Goal: Information Seeking & Learning: Find specific fact

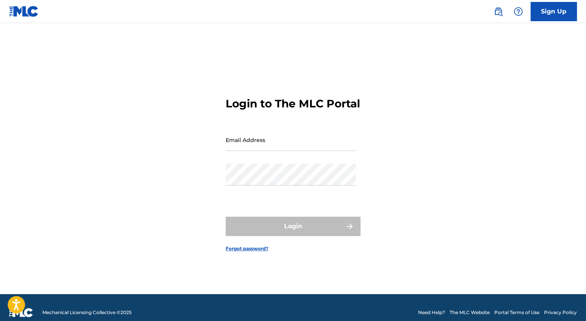
type input "[EMAIL_ADDRESS][DOMAIN_NAME]"
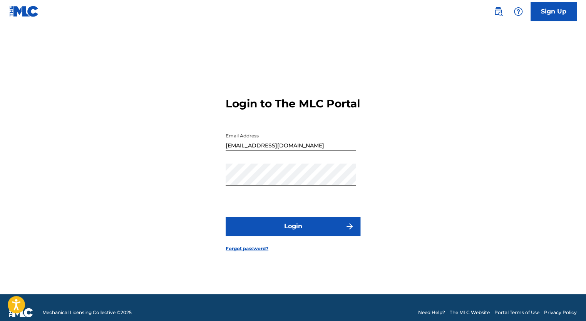
click at [288, 235] on button "Login" at bounding box center [292, 226] width 135 height 19
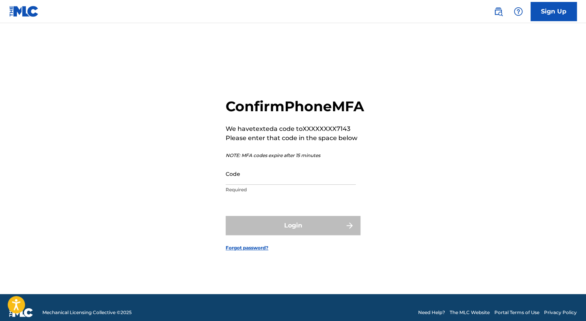
click at [240, 185] on input "Code" at bounding box center [290, 174] width 130 height 22
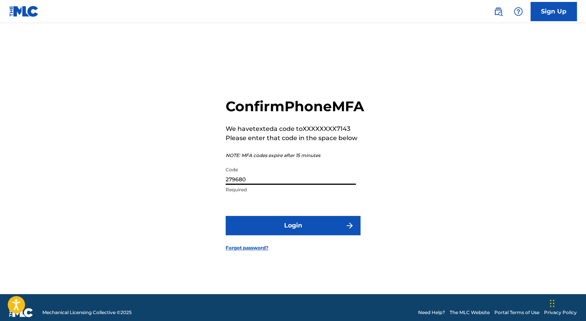
type input "279680"
click at [302, 231] on button "Login" at bounding box center [292, 225] width 135 height 19
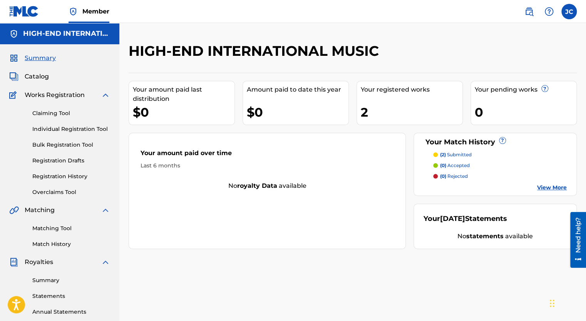
click at [543, 189] on link "View More" at bounding box center [552, 188] width 30 height 8
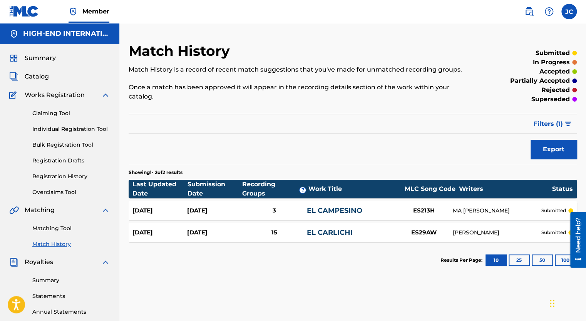
click at [56, 226] on link "Matching Tool" at bounding box center [71, 228] width 78 height 8
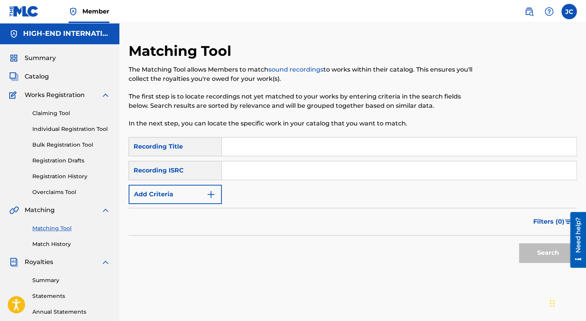
click at [273, 146] on input "Search Form" at bounding box center [399, 146] width 354 height 18
click at [264, 148] on input "Search Form" at bounding box center [399, 146] width 354 height 18
click at [211, 193] on img "Search Form" at bounding box center [210, 194] width 9 height 9
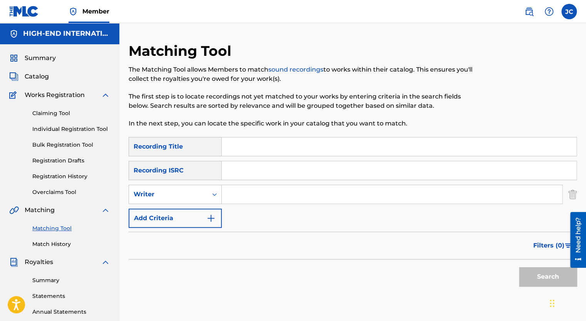
click at [260, 192] on input "Search Form" at bounding box center [392, 194] width 340 height 18
type input "[PERSON_NAME]"
click at [552, 277] on button "Search" at bounding box center [548, 276] width 58 height 19
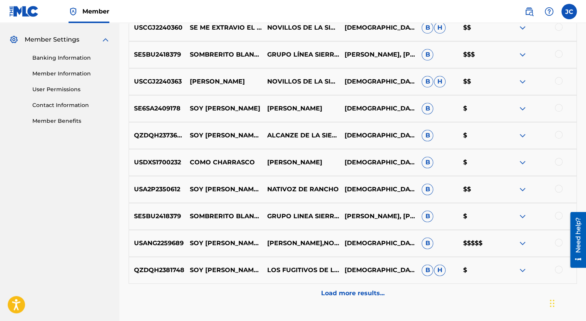
scroll to position [346, 0]
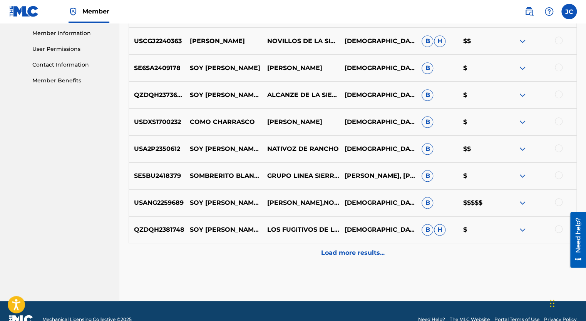
click at [332, 253] on p "Load more results..." at bounding box center [352, 252] width 63 height 9
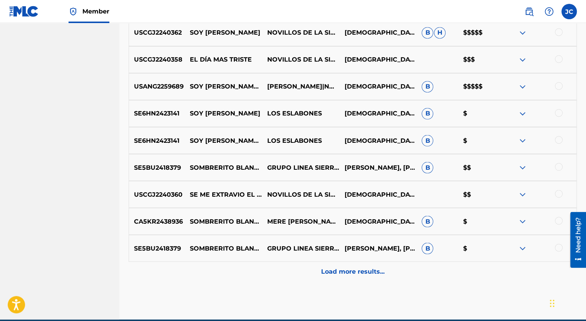
scroll to position [616, 0]
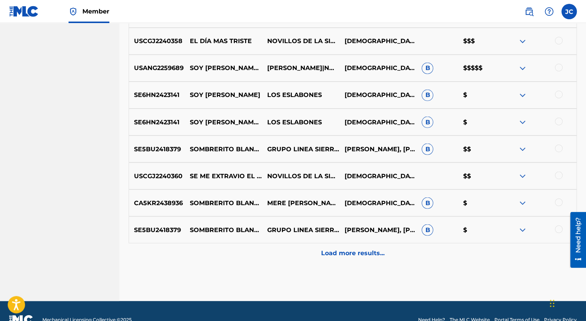
click at [363, 252] on p "Load more results..." at bounding box center [352, 252] width 63 height 9
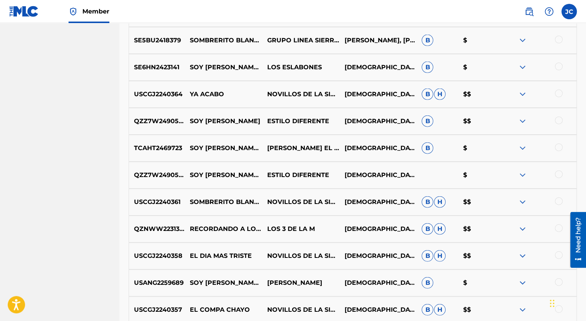
scroll to position [846, 0]
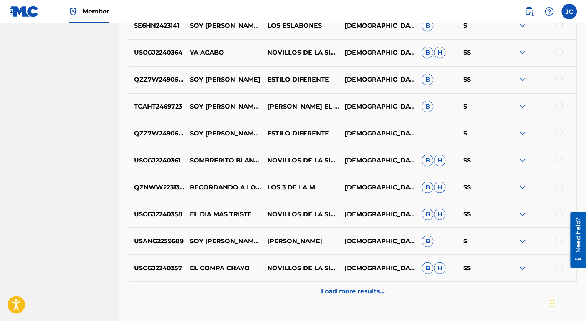
click at [352, 293] on p "Load more results..." at bounding box center [352, 291] width 63 height 9
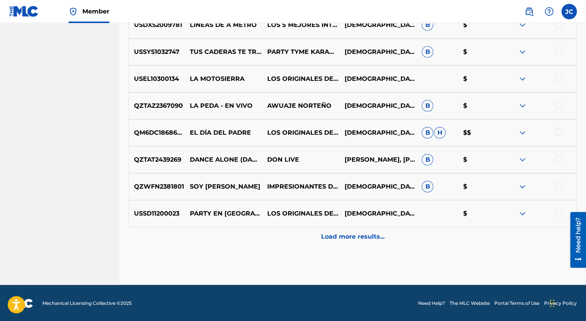
scroll to position [1171, 0]
click at [339, 236] on p "Load more results..." at bounding box center [352, 236] width 63 height 9
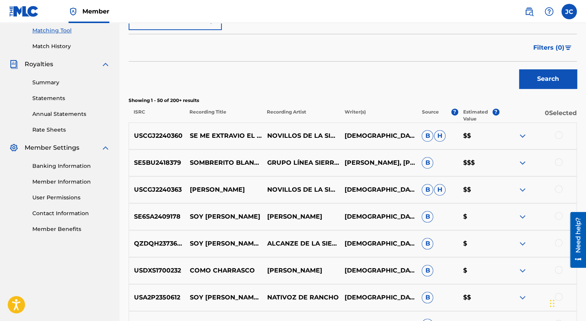
scroll to position [170, 0]
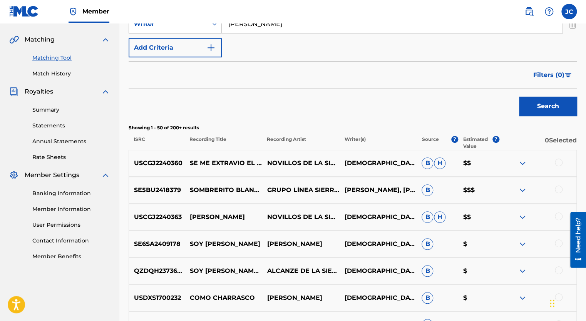
click at [555, 72] on span "Filters ( 0 )" at bounding box center [548, 74] width 31 height 9
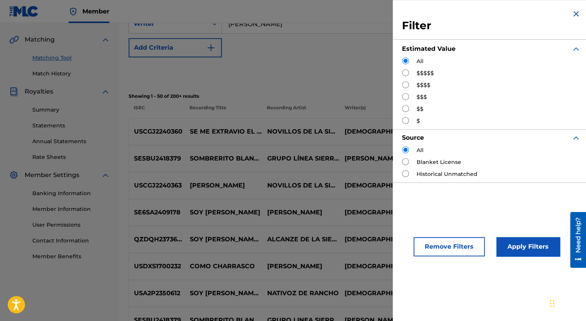
click at [407, 72] on input "Search Form" at bounding box center [405, 72] width 7 height 7
radio input "true"
click at [509, 240] on button "Apply Filters" at bounding box center [527, 246] width 63 height 19
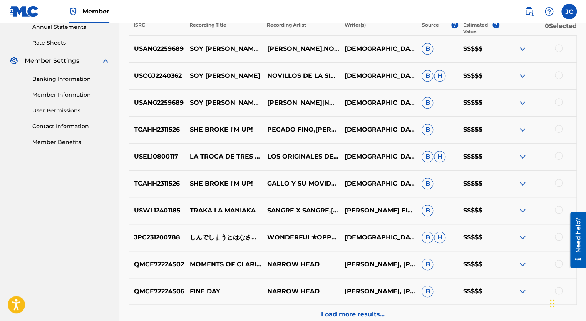
scroll to position [271, 0]
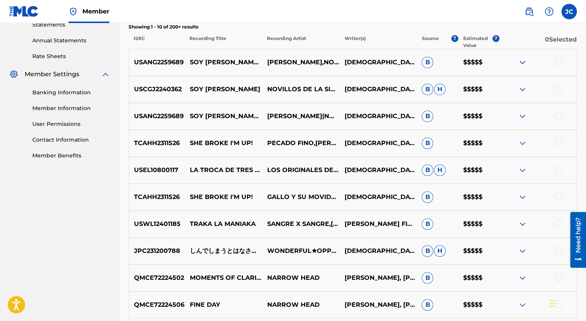
click at [227, 167] on p "LA TROCA DE TRES COLORES" at bounding box center [223, 169] width 77 height 9
click at [520, 167] on img at bounding box center [521, 169] width 9 height 9
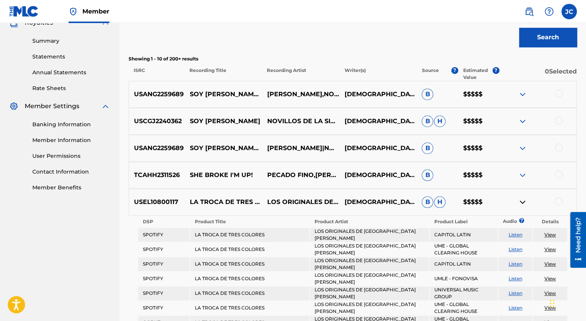
scroll to position [257, 0]
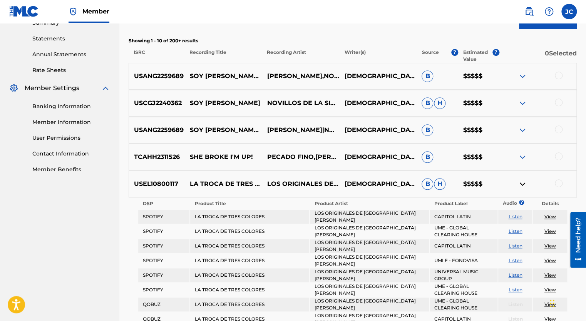
click at [520, 184] on img at bounding box center [521, 183] width 9 height 9
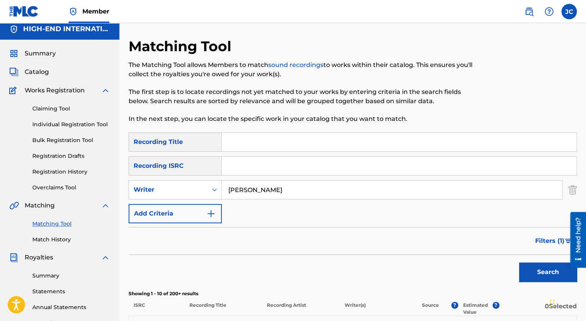
scroll to position [0, 0]
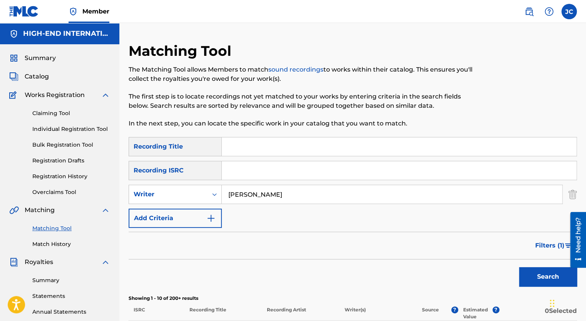
drag, startPoint x: 282, startPoint y: 195, endPoint x: 159, endPoint y: 181, distance: 123.9
click at [168, 184] on div "SearchWithCriteriaf16d0dcb-8aea-4843-911c-3c7a7a38c634 Recording Title SearchWi…" at bounding box center [352, 182] width 448 height 91
click at [256, 146] on input "Search Form" at bounding box center [399, 146] width 354 height 18
type input "El Carlichi"
click at [537, 276] on button "Search" at bounding box center [548, 276] width 58 height 19
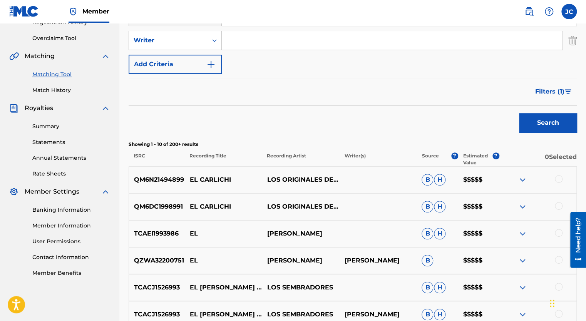
scroll to position [192, 0]
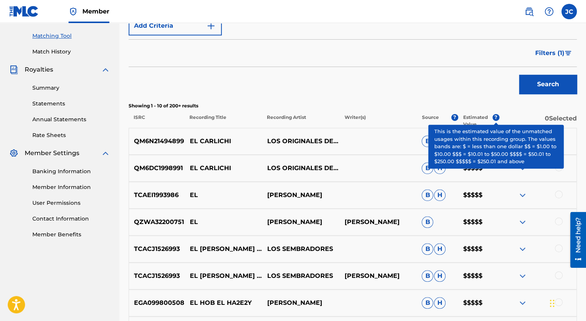
click at [495, 119] on span "?" at bounding box center [495, 117] width 7 height 7
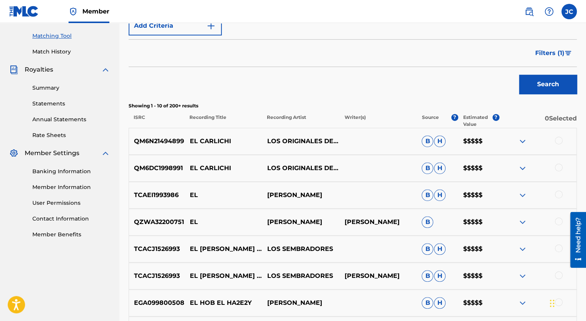
click at [520, 143] on img at bounding box center [521, 141] width 9 height 9
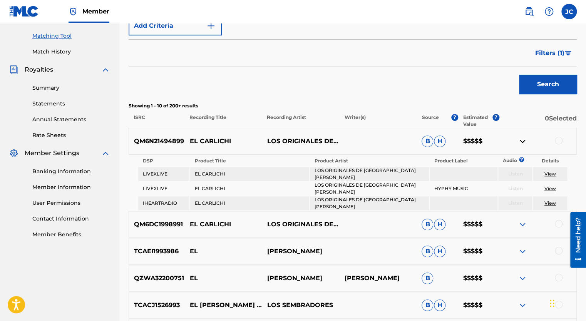
click at [522, 141] on img at bounding box center [521, 141] width 9 height 9
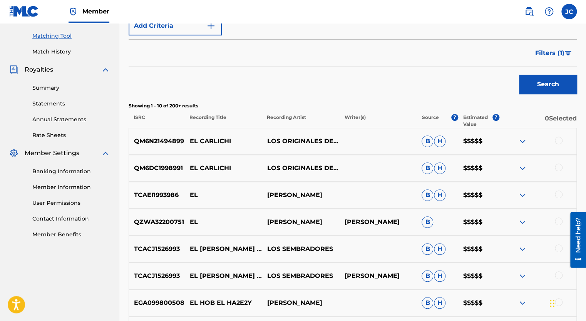
click at [522, 167] on img at bounding box center [521, 167] width 9 height 9
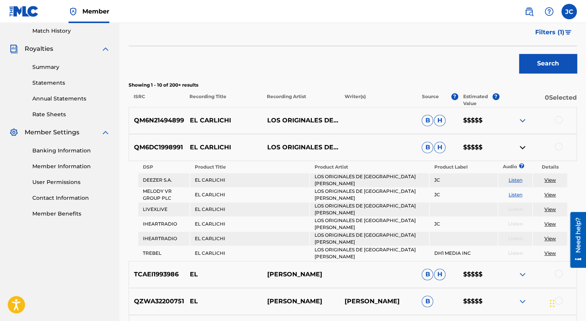
scroll to position [231, 0]
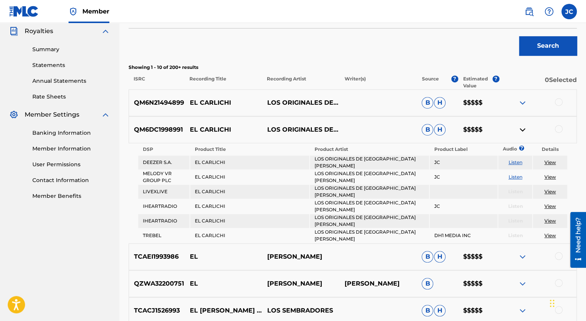
click at [519, 102] on img at bounding box center [521, 102] width 9 height 9
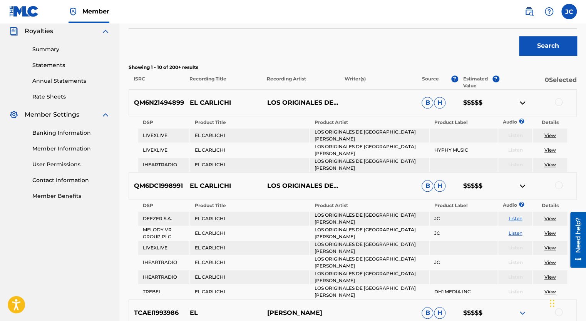
click at [521, 102] on img at bounding box center [521, 102] width 9 height 9
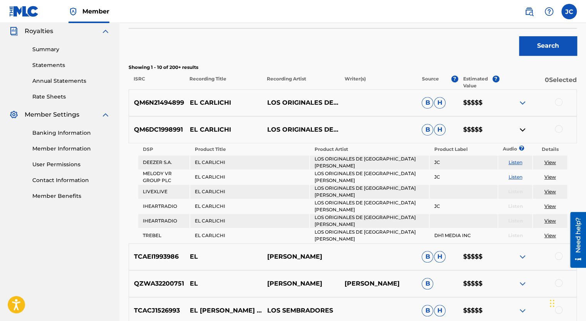
click at [523, 129] on img at bounding box center [521, 129] width 9 height 9
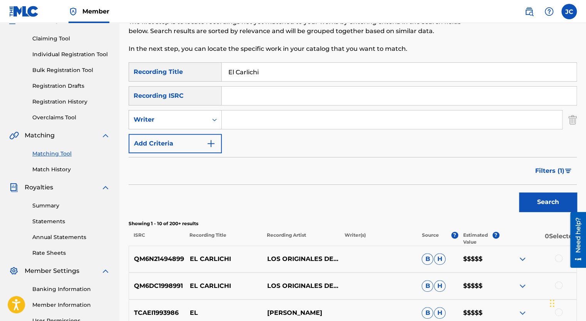
scroll to position [0, 0]
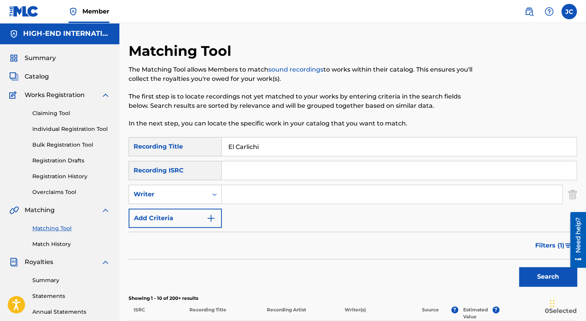
click at [105, 95] on img at bounding box center [105, 94] width 9 height 9
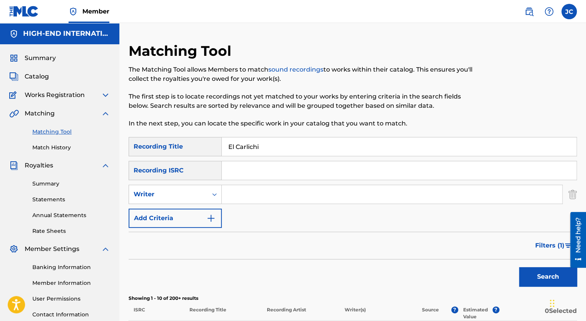
click at [105, 114] on img at bounding box center [105, 113] width 9 height 9
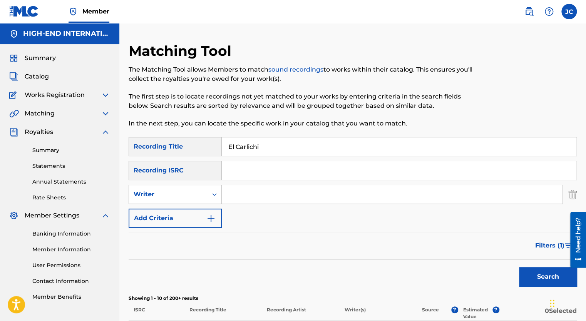
click at [104, 133] on img at bounding box center [105, 131] width 9 height 9
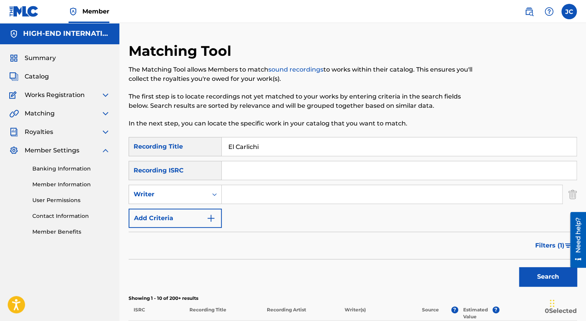
click at [105, 153] on img at bounding box center [105, 150] width 9 height 9
drag, startPoint x: 274, startPoint y: 146, endPoint x: 192, endPoint y: 135, distance: 82.6
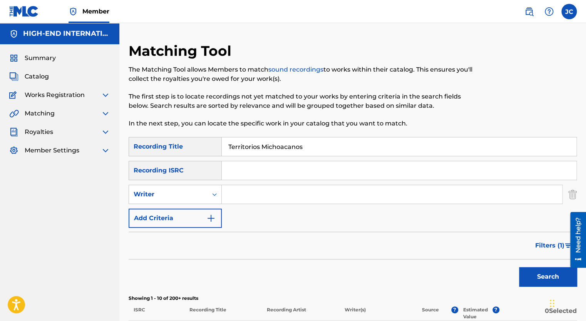
click at [519, 267] on button "Search" at bounding box center [548, 276] width 58 height 19
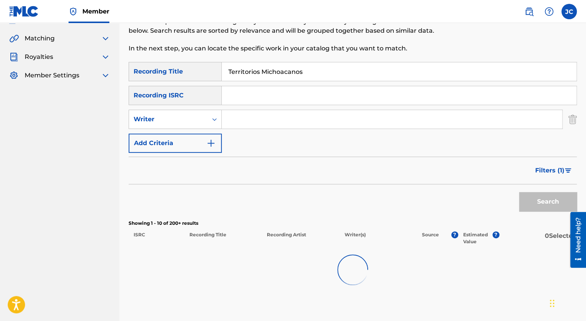
scroll to position [38, 0]
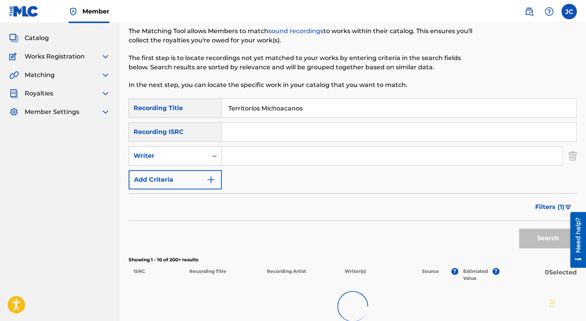
click at [539, 239] on div "Search" at bounding box center [546, 236] width 62 height 31
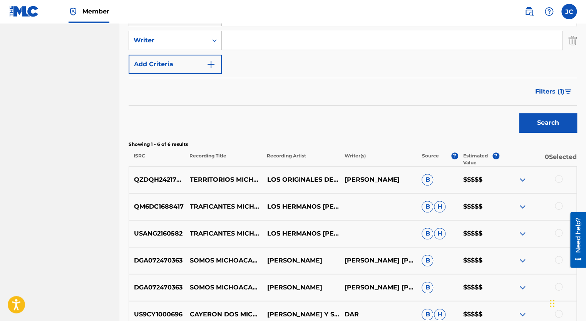
scroll to position [192, 0]
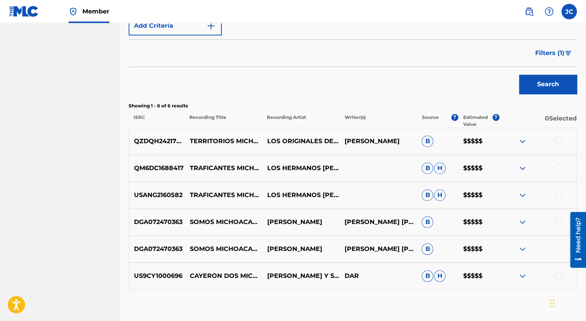
click at [520, 141] on img at bounding box center [521, 141] width 9 height 9
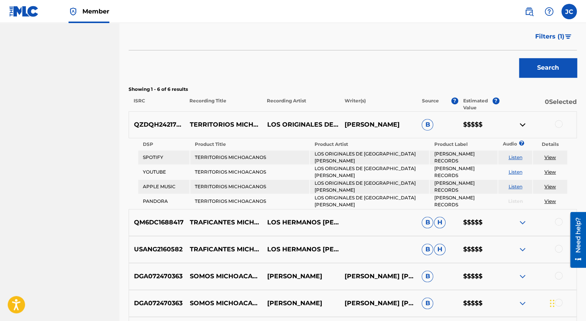
scroll to position [231, 0]
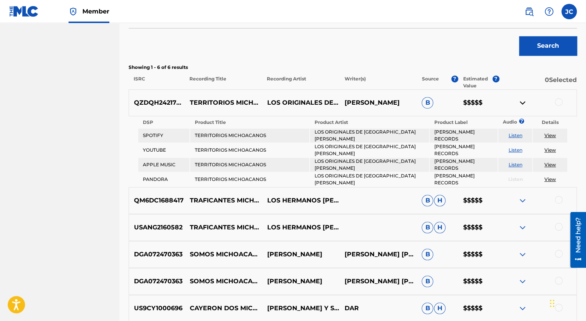
click at [522, 104] on img at bounding box center [521, 102] width 9 height 9
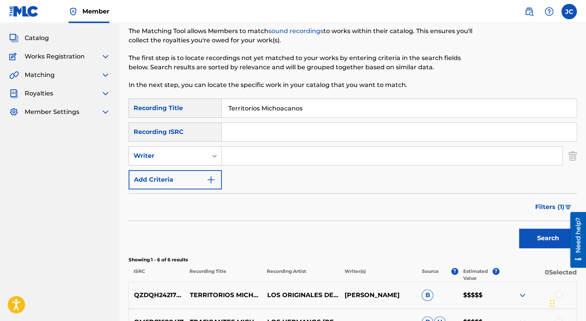
scroll to position [0, 0]
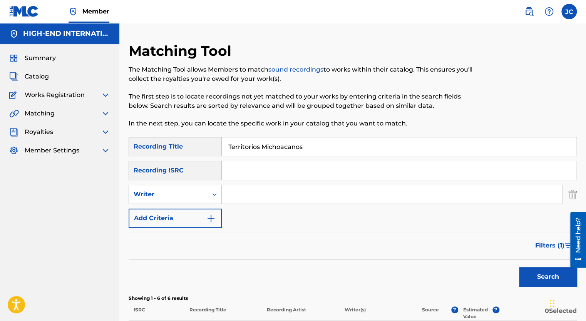
drag, startPoint x: 308, startPoint y: 152, endPoint x: 160, endPoint y: 125, distance: 150.5
click at [160, 125] on div "Matching Tool The Matching Tool allows Members to match sound recordings to wor…" at bounding box center [352, 281] width 448 height 478
type input "c"
click at [519, 267] on button "Search" at bounding box center [548, 276] width 58 height 19
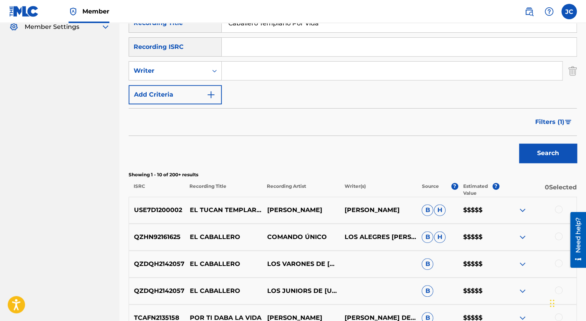
scroll to position [47, 0]
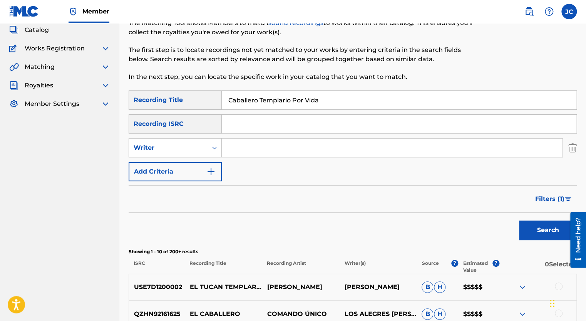
click at [292, 101] on input "Caballero Templario Por Vida" at bounding box center [399, 100] width 354 height 18
click at [519, 220] on button "Search" at bounding box center [548, 229] width 58 height 19
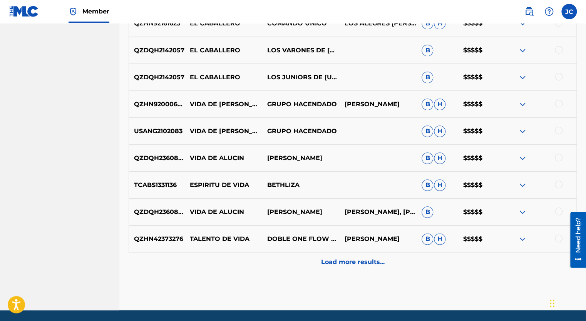
scroll to position [354, 0]
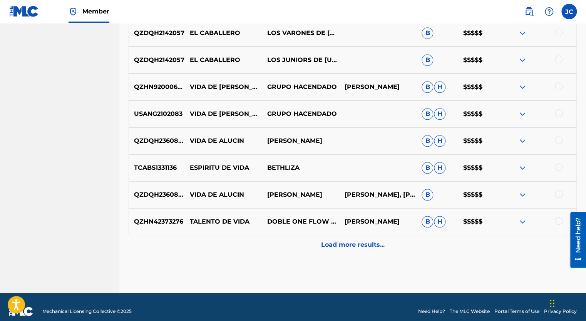
click at [332, 243] on p "Load more results..." at bounding box center [352, 244] width 63 height 9
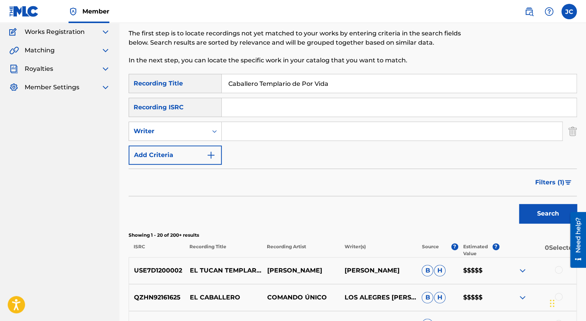
scroll to position [0, 0]
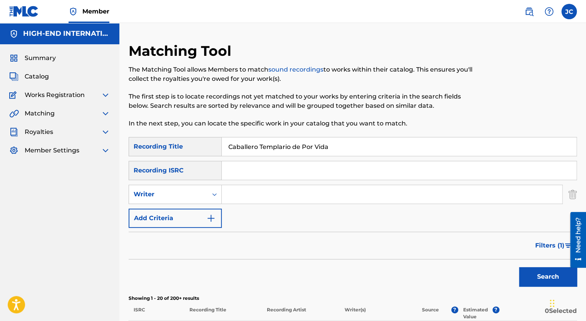
drag, startPoint x: 324, startPoint y: 150, endPoint x: 49, endPoint y: 97, distance: 279.2
type input "El Tucan"
click at [519, 267] on button "Search" at bounding box center [548, 276] width 58 height 19
drag, startPoint x: 269, startPoint y: 147, endPoint x: 118, endPoint y: 112, distance: 155.2
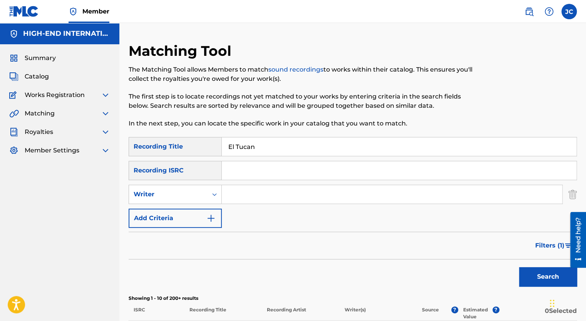
click at [215, 193] on icon "Search Form" at bounding box center [214, 194] width 8 height 8
click at [182, 213] on div "Recording Artist" at bounding box center [175, 213] width 92 height 19
click at [256, 190] on input "Search Form" at bounding box center [392, 194] width 340 height 18
drag, startPoint x: 263, startPoint y: 149, endPoint x: 184, endPoint y: 132, distance: 80.6
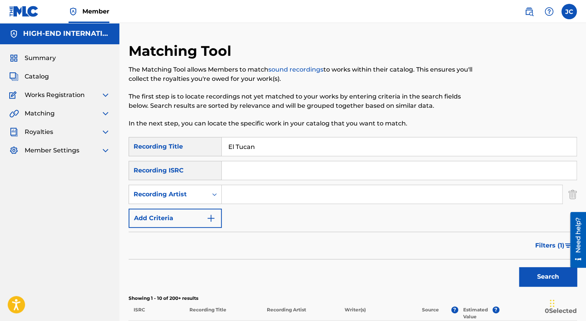
click at [252, 197] on input "Search Form" at bounding box center [392, 194] width 340 height 18
click at [254, 145] on input "Search Form" at bounding box center [399, 146] width 354 height 18
click at [519, 267] on button "Search" at bounding box center [548, 276] width 58 height 19
drag, startPoint x: 271, startPoint y: 148, endPoint x: 187, endPoint y: 135, distance: 85.4
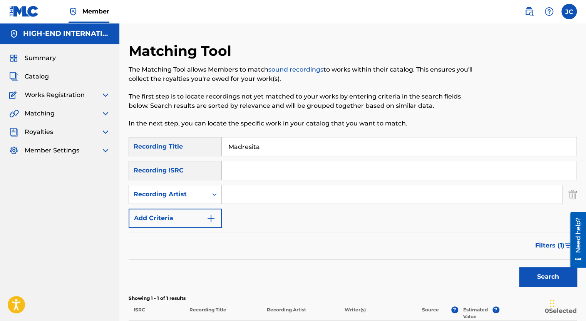
click at [187, 135] on div "Matching Tool The Matching Tool allows Members to match sound recordings to wor…" at bounding box center [352, 213] width 448 height 343
type input "Madrecita"
click at [519, 267] on button "Search" at bounding box center [548, 276] width 58 height 19
drag, startPoint x: 269, startPoint y: 147, endPoint x: 197, endPoint y: 129, distance: 73.4
click at [197, 129] on div "Matching Tool The Matching Tool allows Members to match sound recordings to wor…" at bounding box center [352, 227] width 448 height 370
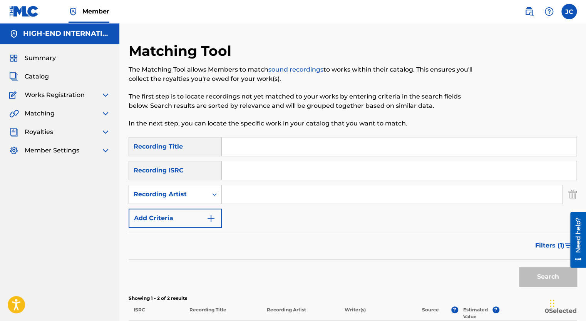
click at [246, 199] on input "Search Form" at bounding box center [392, 194] width 340 height 18
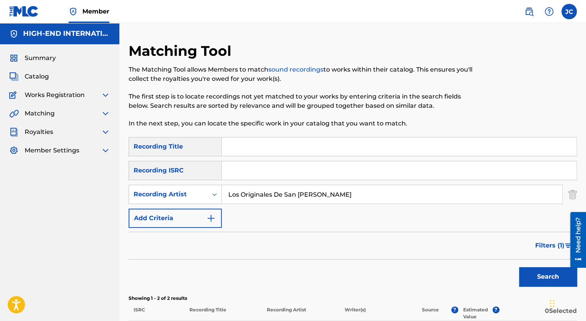
type input "Los Originales De San [PERSON_NAME]"
click at [519, 267] on button "Search" at bounding box center [548, 276] width 58 height 19
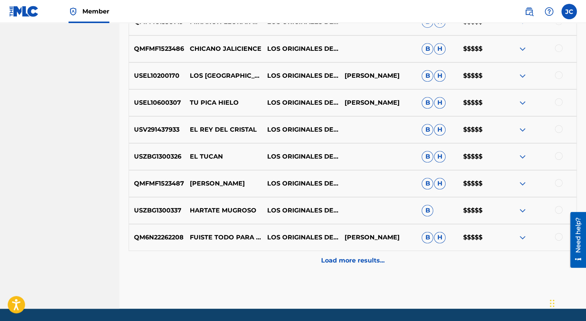
scroll to position [346, 0]
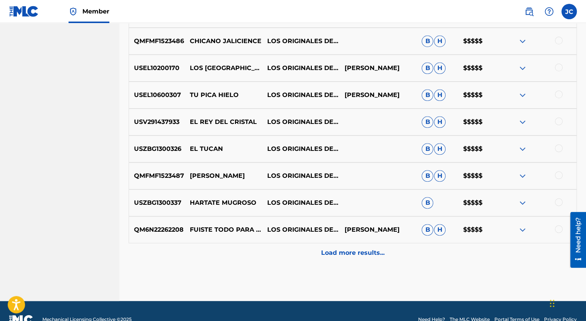
click at [349, 249] on p "Load more results..." at bounding box center [352, 252] width 63 height 9
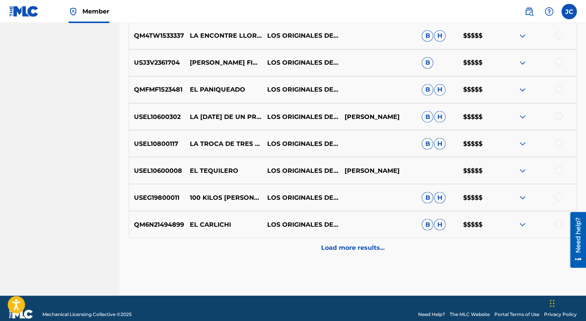
scroll to position [632, 0]
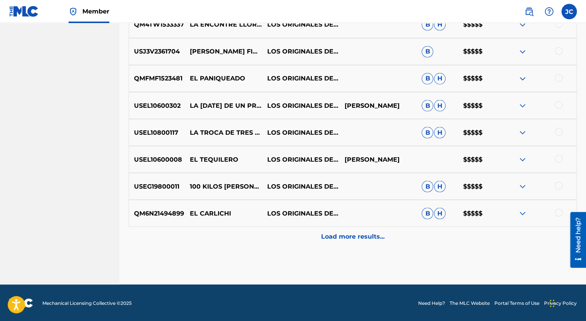
click at [366, 235] on p "Load more results..." at bounding box center [352, 236] width 63 height 9
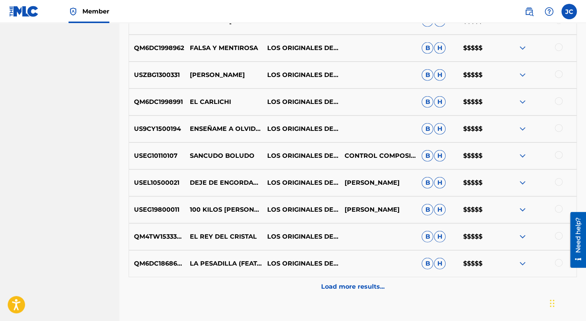
scroll to position [863, 0]
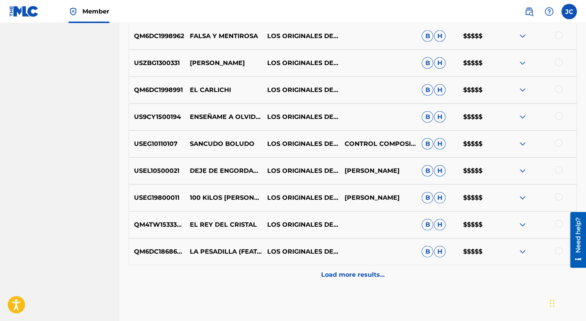
click at [324, 272] on p "Load more results..." at bounding box center [352, 274] width 63 height 9
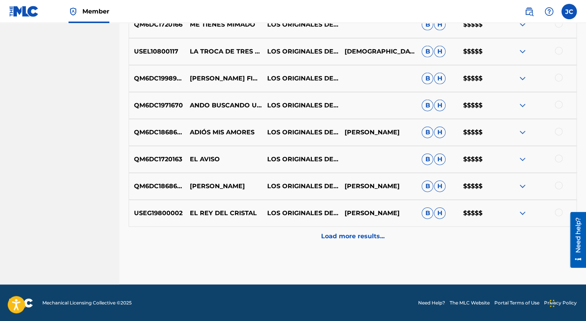
click at [341, 239] on p "Load more results..." at bounding box center [352, 236] width 63 height 9
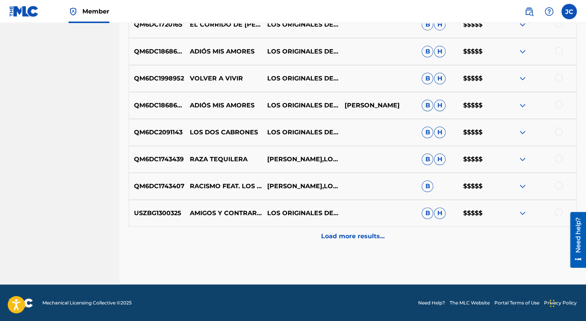
click at [343, 235] on p "Load more results..." at bounding box center [352, 236] width 63 height 9
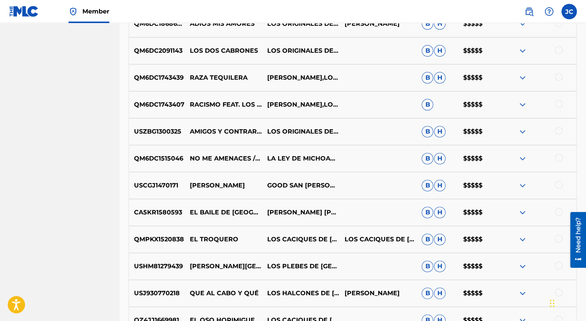
scroll to position [1517, 0]
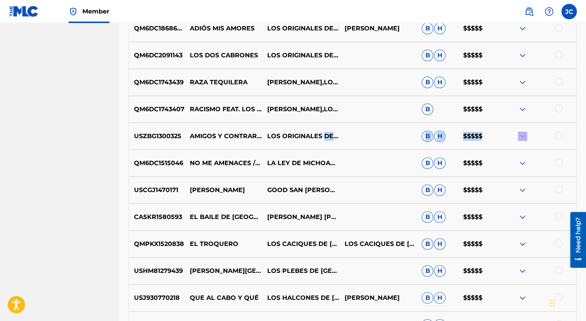
drag, startPoint x: 504, startPoint y: 135, endPoint x: 324, endPoint y: 128, distance: 180.1
click at [324, 128] on div "USZBG1300325 AMIGOS Y CONTRARIOS LOS ORIGINALES DE [GEOGRAPHIC_DATA][PERSON_NAM…" at bounding box center [352, 136] width 448 height 27
click at [574, 137] on div at bounding box center [537, 136] width 77 height 9
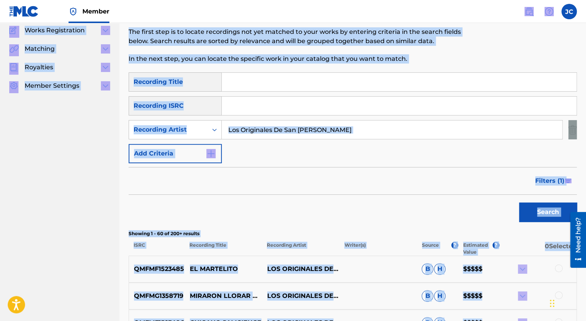
scroll to position [59, 0]
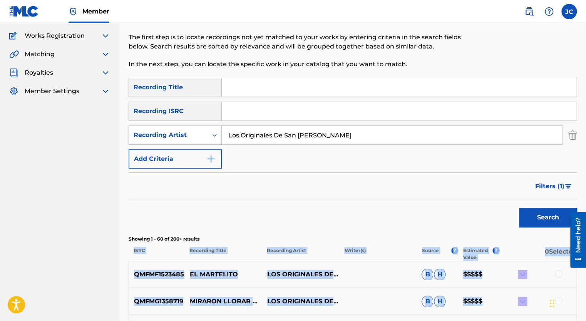
drag, startPoint x: 574, startPoint y: 137, endPoint x: 130, endPoint y: 254, distance: 459.0
drag, startPoint x: 130, startPoint y: 254, endPoint x: 137, endPoint y: 259, distance: 8.7
copy div "LORE Ipsumdolo Sitam Consectet Adipis Elitse(d) Eiusmo ? Temporinc Utlab ? 1 Et…"
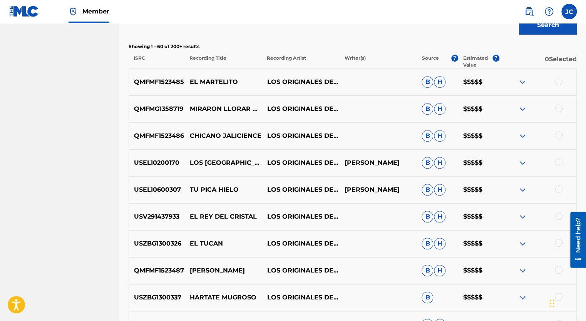
scroll to position [290, 0]
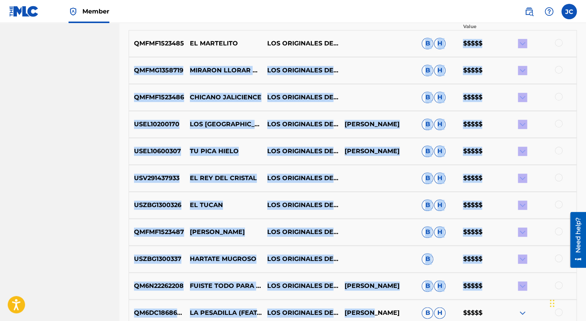
drag, startPoint x: 367, startPoint y: 47, endPoint x: 370, endPoint y: 300, distance: 252.8
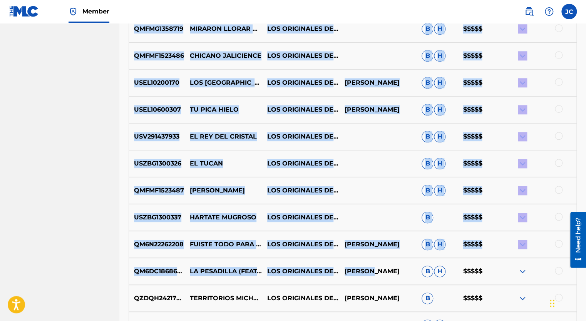
scroll to position [444, 0]
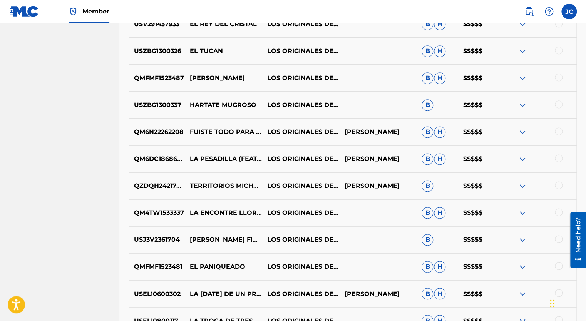
drag, startPoint x: 374, startPoint y: 177, endPoint x: 375, endPoint y: 190, distance: 12.8
click at [375, 190] on div "QZDQH2421780 TERRITORIOS MICHOACANOS LOS ORIGINALES DE [GEOGRAPHIC_DATA][PERSON…" at bounding box center [352, 185] width 448 height 27
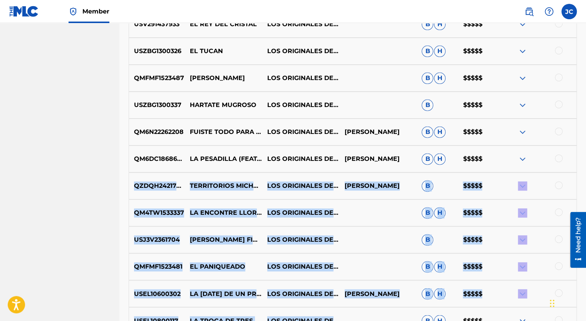
drag, startPoint x: 134, startPoint y: 177, endPoint x: 378, endPoint y: 311, distance: 278.7
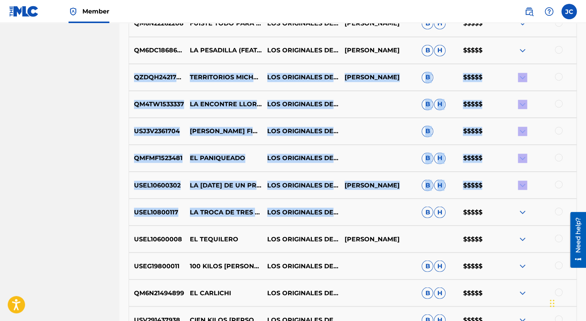
scroll to position [559, 0]
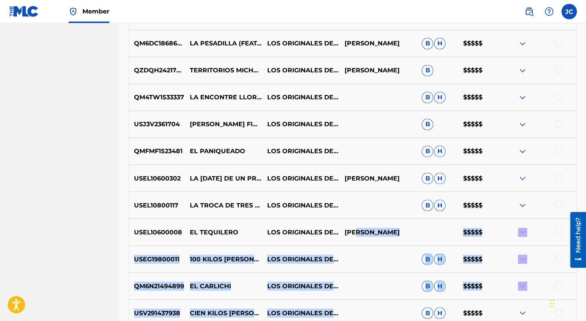
drag, startPoint x: 358, startPoint y: 220, endPoint x: 385, endPoint y: 306, distance: 90.3
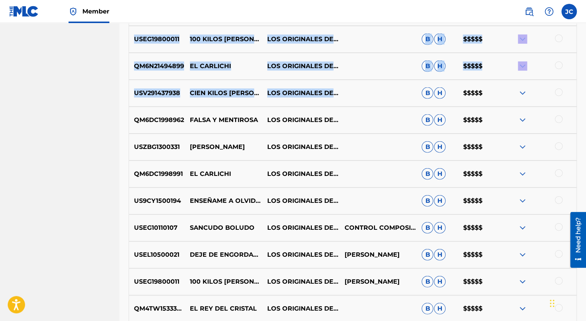
scroll to position [790, 0]
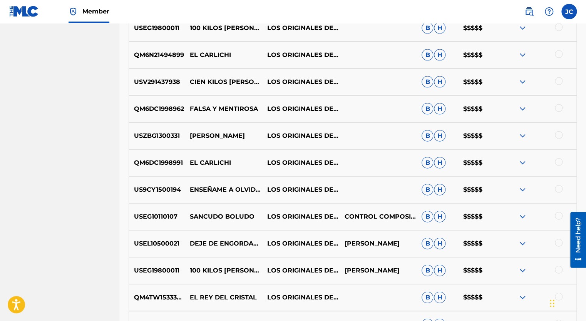
drag, startPoint x: 359, startPoint y: 110, endPoint x: 359, endPoint y: 118, distance: 8.5
click at [359, 118] on div "QM6DC1998962 FALSA Y MENTIROSA LOS ORIGINALES DE SAN [PERSON_NAME] B H $$$$$" at bounding box center [352, 108] width 448 height 27
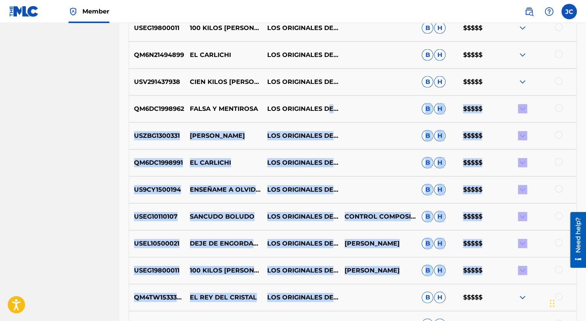
drag, startPoint x: 326, startPoint y: 101, endPoint x: 406, endPoint y: 295, distance: 209.8
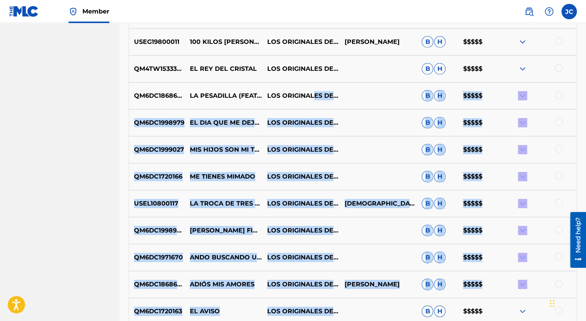
scroll to position [1036, 0]
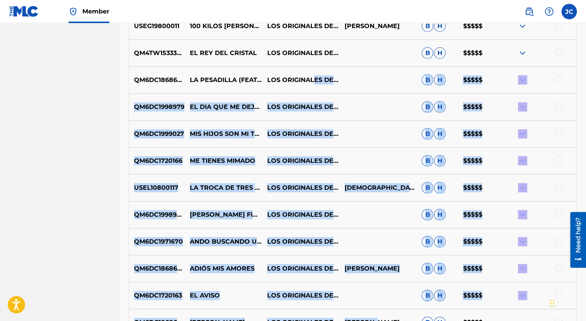
drag, startPoint x: 312, startPoint y: 125, endPoint x: 384, endPoint y: 314, distance: 201.4
click at [384, 315] on div "QMFMF1523485 EL MARTELITO LOS ORIGINALES DE SAN [PERSON_NAME] B H $$$$$ QMFMG13…" at bounding box center [352, 103] width 448 height 1635
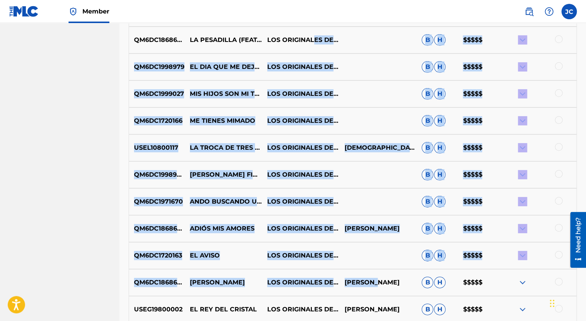
scroll to position [1151, 0]
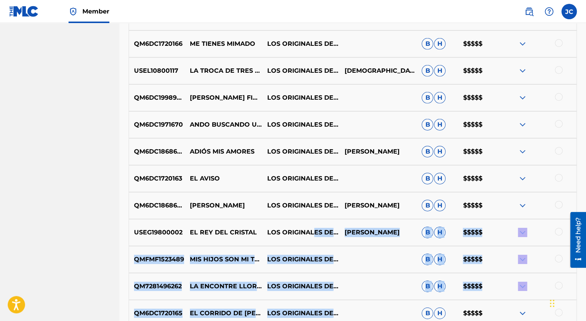
drag, startPoint x: 314, startPoint y: 224, endPoint x: 362, endPoint y: 306, distance: 95.9
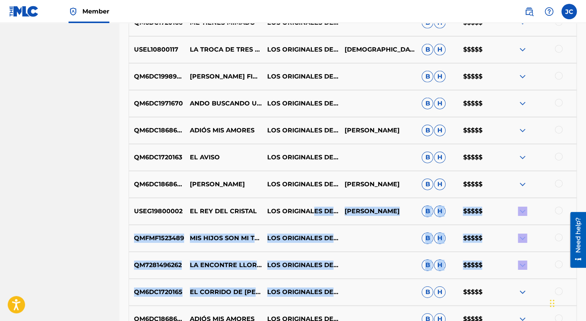
scroll to position [1228, 0]
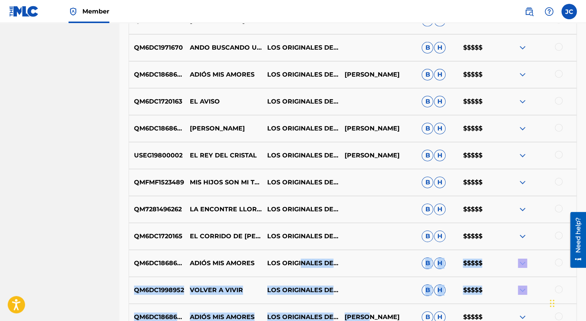
drag, startPoint x: 301, startPoint y: 252, endPoint x: 372, endPoint y: 307, distance: 90.0
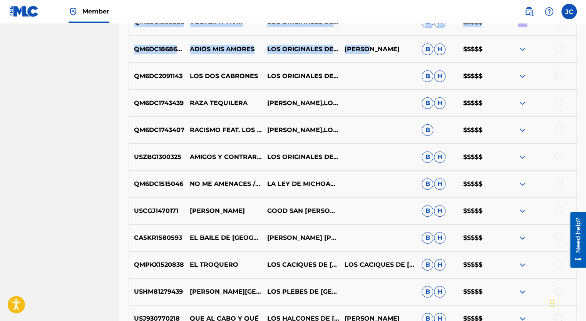
scroll to position [1498, 0]
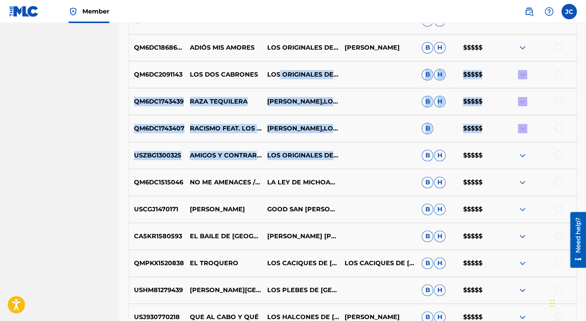
drag, startPoint x: 280, startPoint y: 61, endPoint x: 364, endPoint y: 156, distance: 127.3
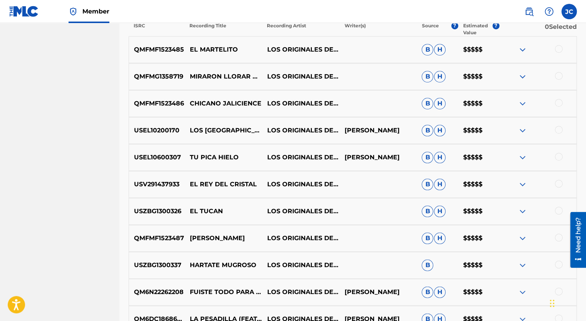
scroll to position [286, 0]
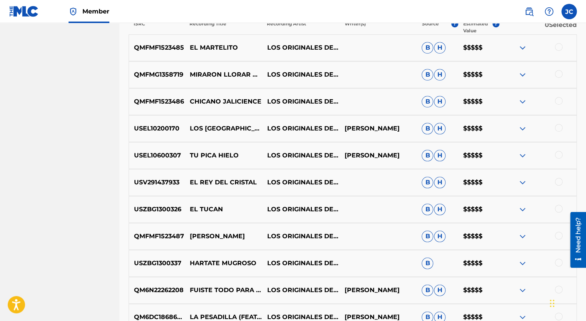
click at [521, 102] on img at bounding box center [521, 101] width 9 height 9
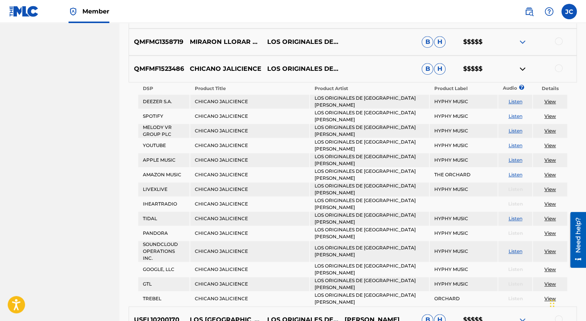
scroll to position [247, 0]
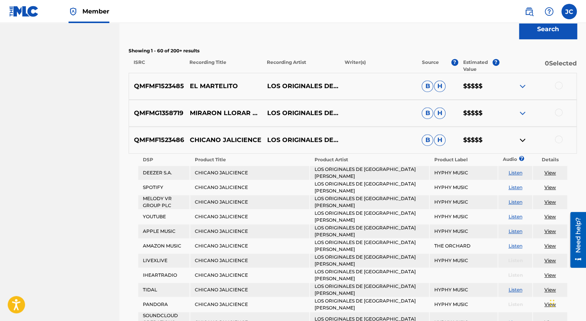
click at [521, 137] on img at bounding box center [521, 139] width 9 height 9
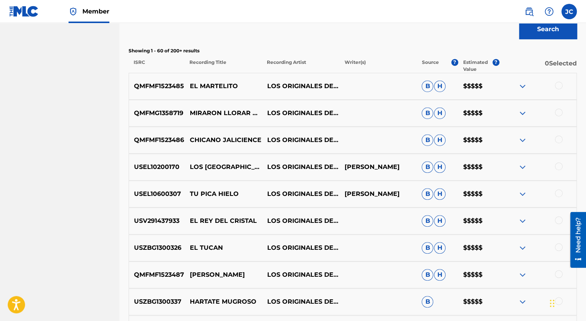
click at [523, 85] on img at bounding box center [521, 86] width 9 height 9
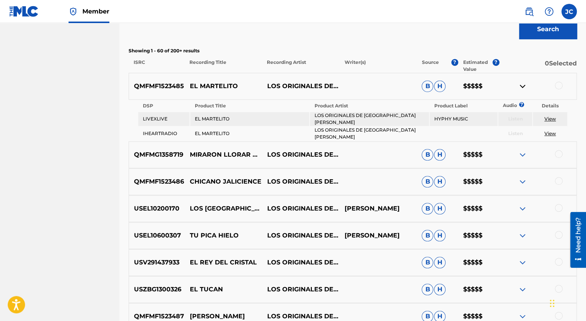
click at [523, 85] on img at bounding box center [521, 86] width 9 height 9
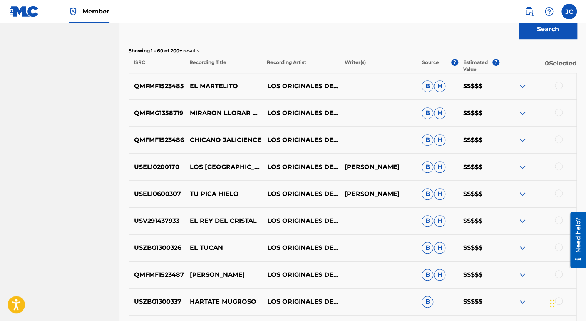
click at [520, 116] on img at bounding box center [521, 112] width 9 height 9
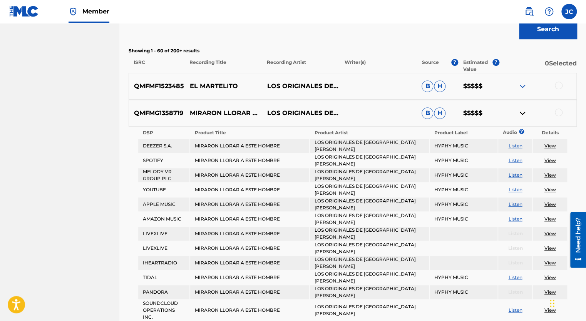
click at [520, 116] on img at bounding box center [521, 112] width 9 height 9
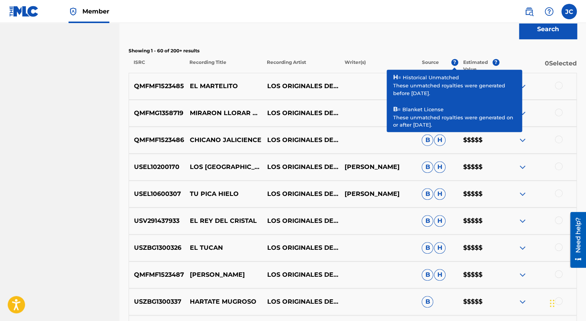
click at [454, 61] on span "?" at bounding box center [454, 62] width 7 height 7
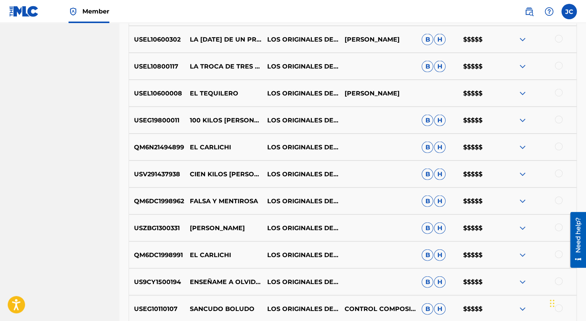
scroll to position [709, 0]
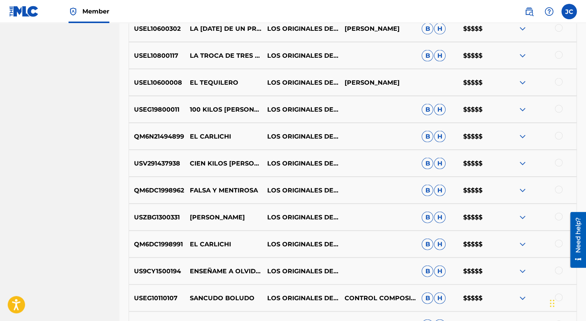
click at [517, 190] on img at bounding box center [521, 189] width 9 height 9
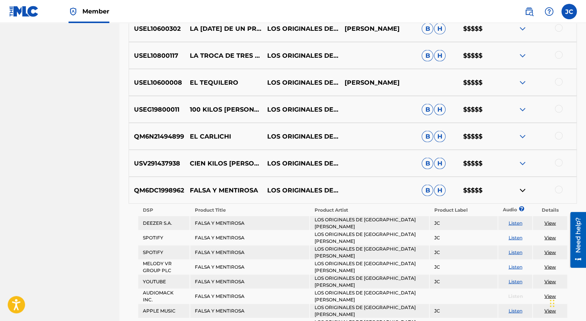
click at [549, 222] on link "View" at bounding box center [550, 223] width 12 height 6
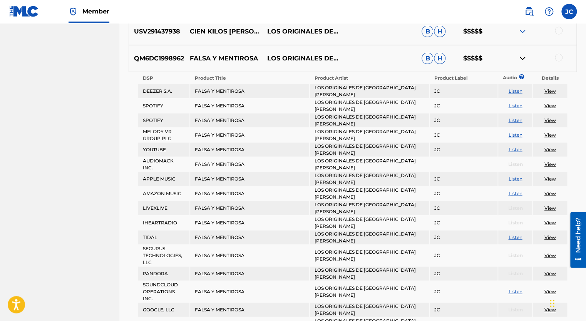
scroll to position [824, 0]
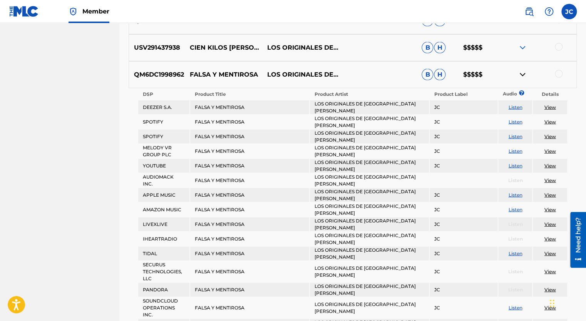
click at [526, 73] on img at bounding box center [521, 74] width 9 height 9
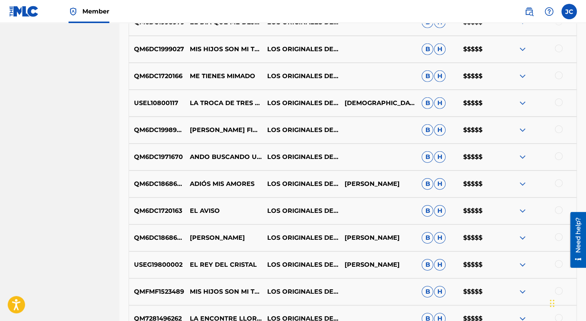
scroll to position [1132, 0]
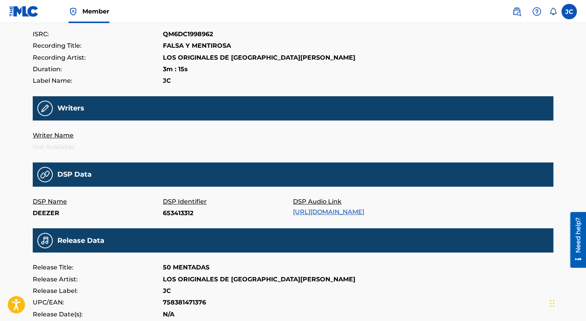
scroll to position [106, 0]
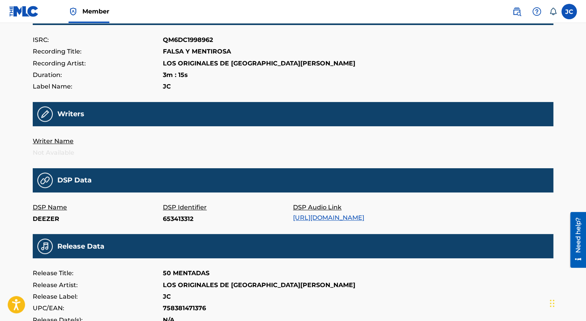
click at [336, 219] on link "[URL][DOMAIN_NAME]" at bounding box center [328, 217] width 71 height 7
